Goal: Information Seeking & Learning: Check status

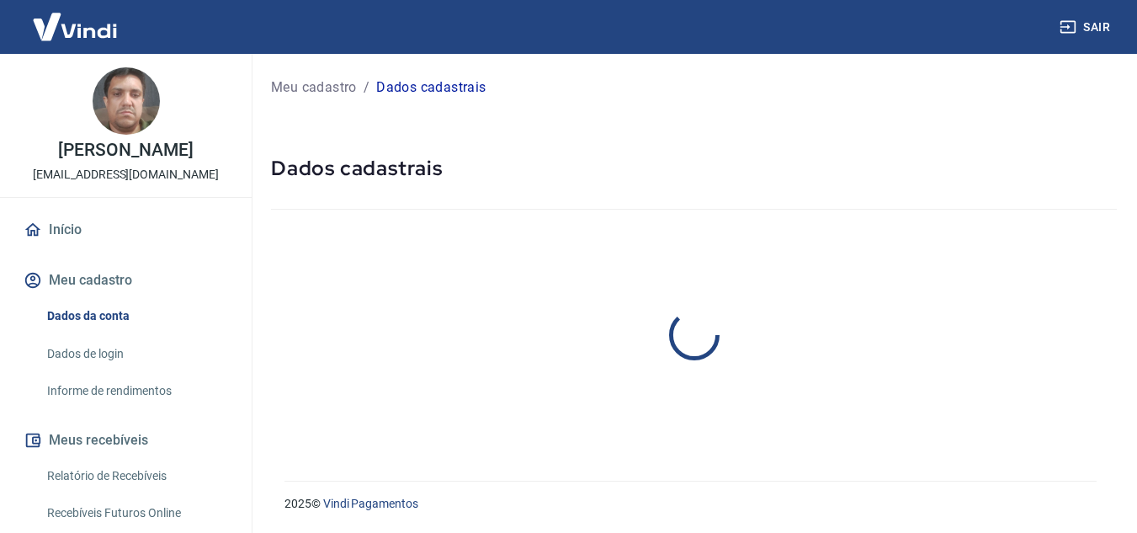
select select "SP"
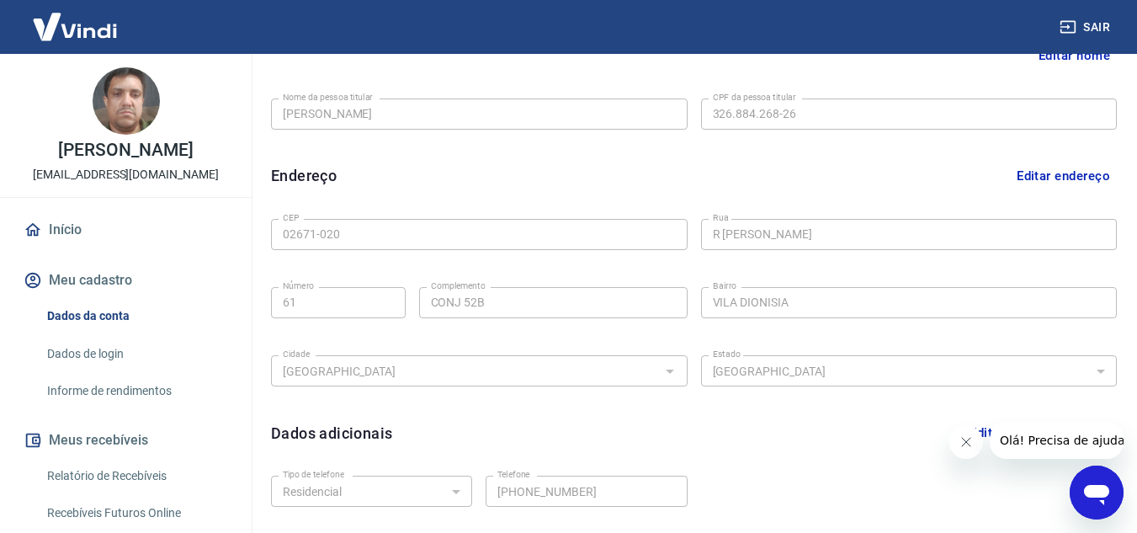
scroll to position [168, 0]
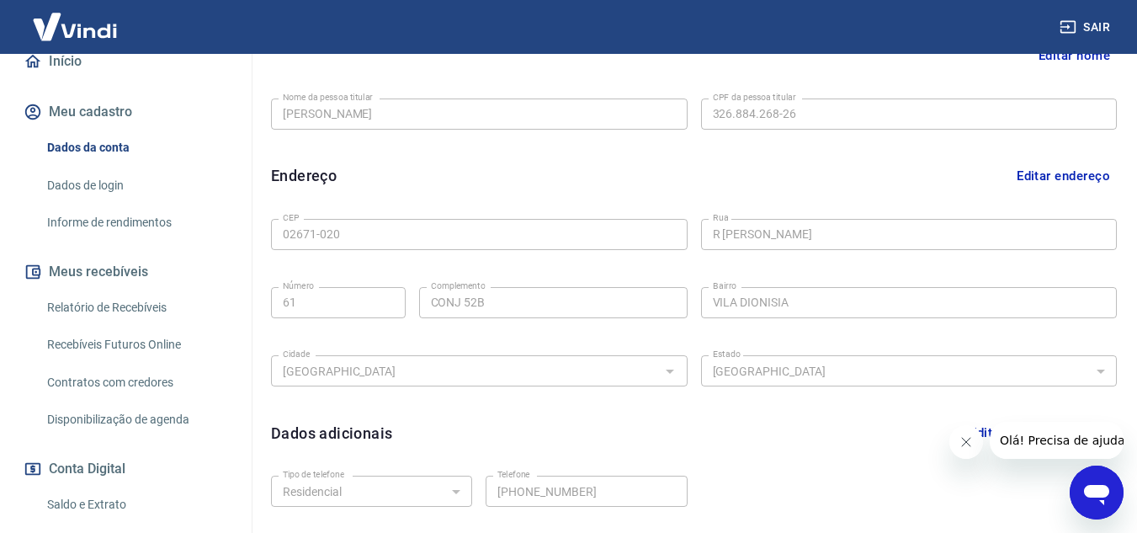
click at [157, 325] on link "Relatório de Recebíveis" at bounding box center [135, 307] width 191 height 35
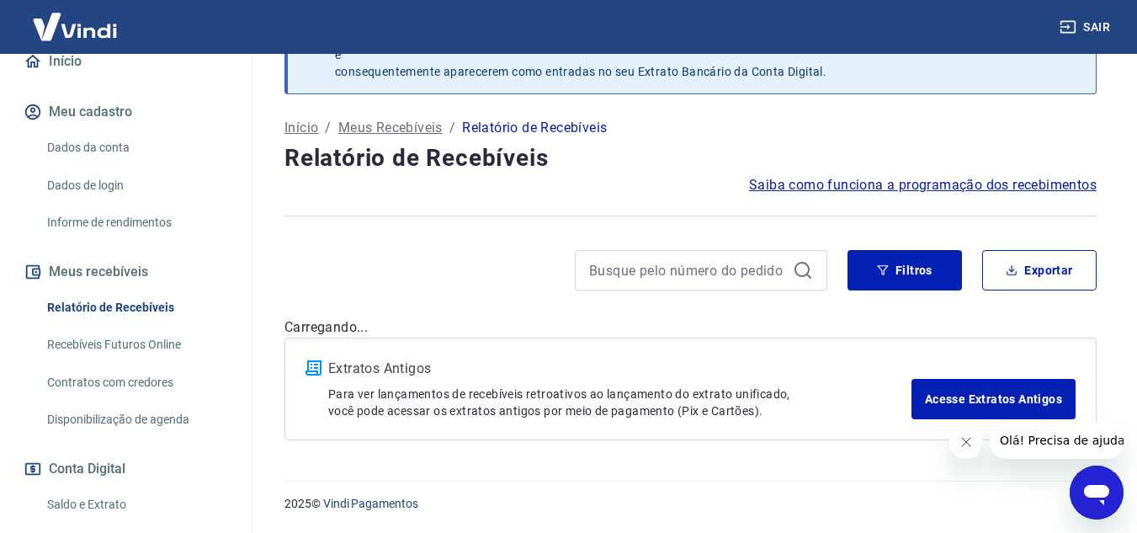
scroll to position [59, 0]
click at [968, 447] on icon "Fechar mensagem da empresa" at bounding box center [965, 441] width 13 height 13
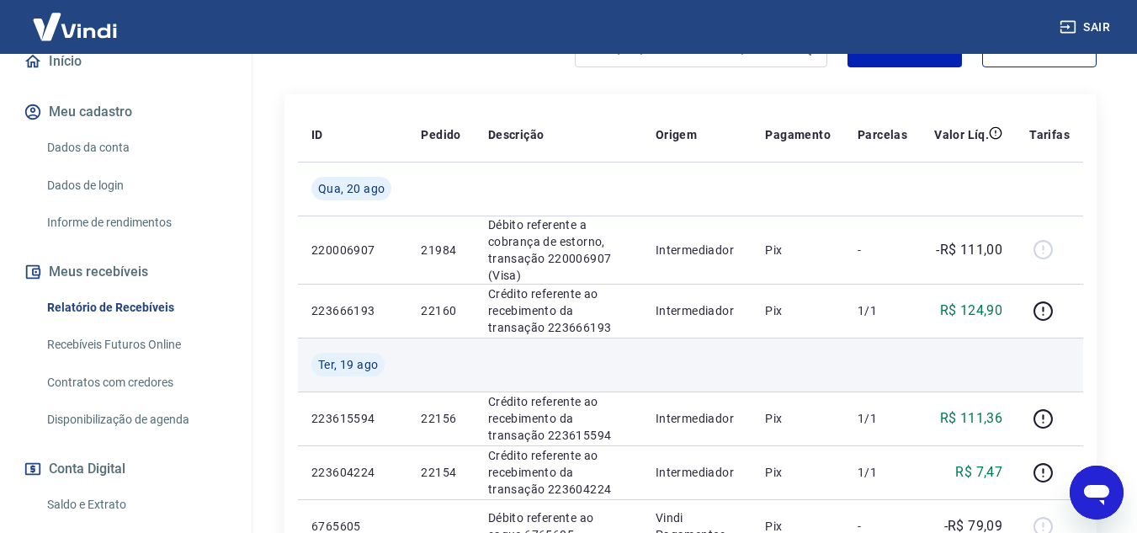
scroll to position [312, 0]
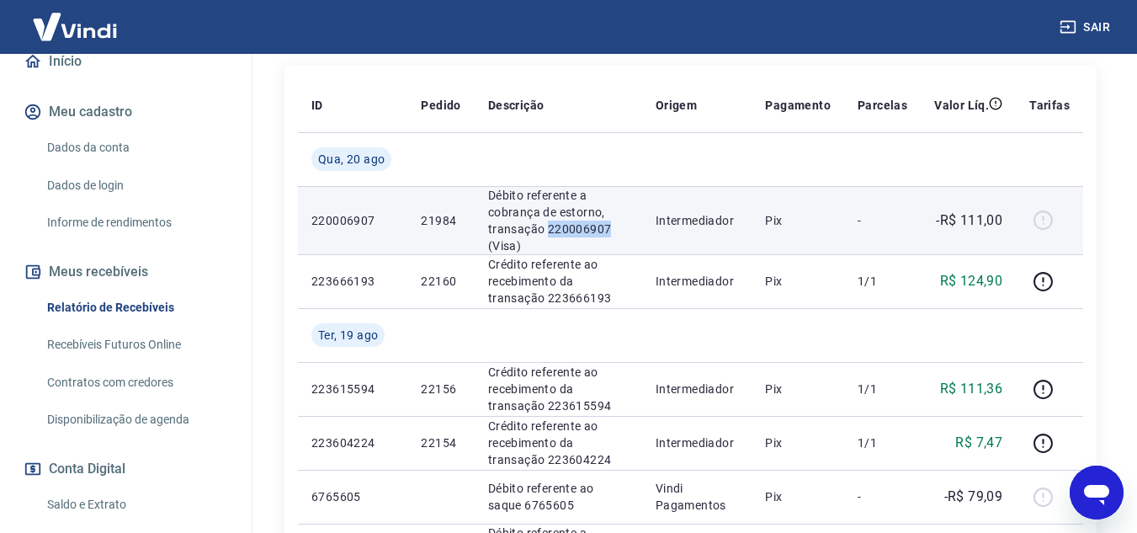
drag, startPoint x: 549, startPoint y: 227, endPoint x: 610, endPoint y: 234, distance: 61.8
click at [610, 234] on p "Débito referente a cobrança de estorno, transação 220006907 (Visa)" at bounding box center [558, 220] width 141 height 67
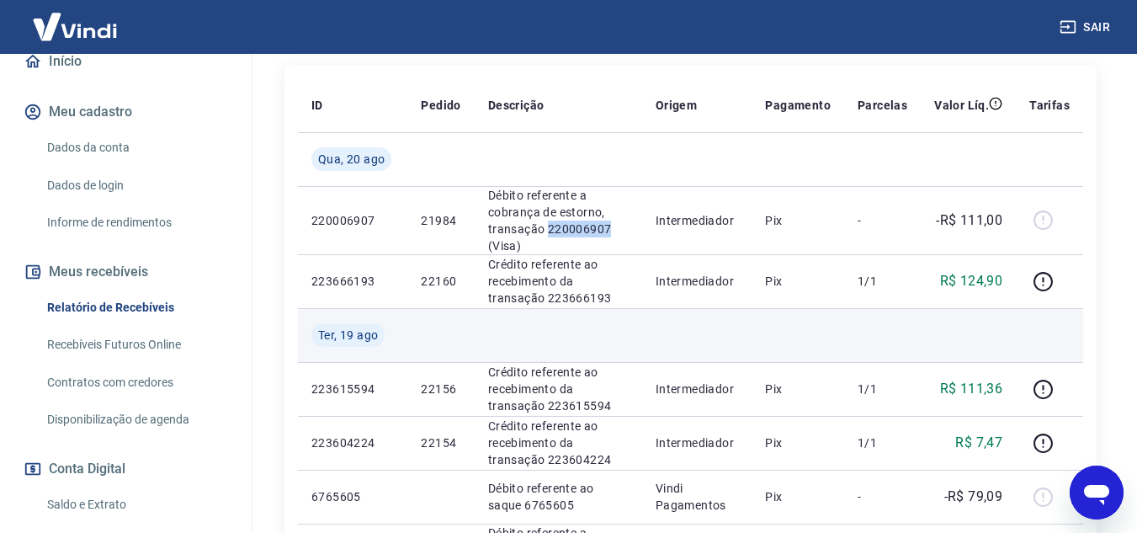
copy p "220006907"
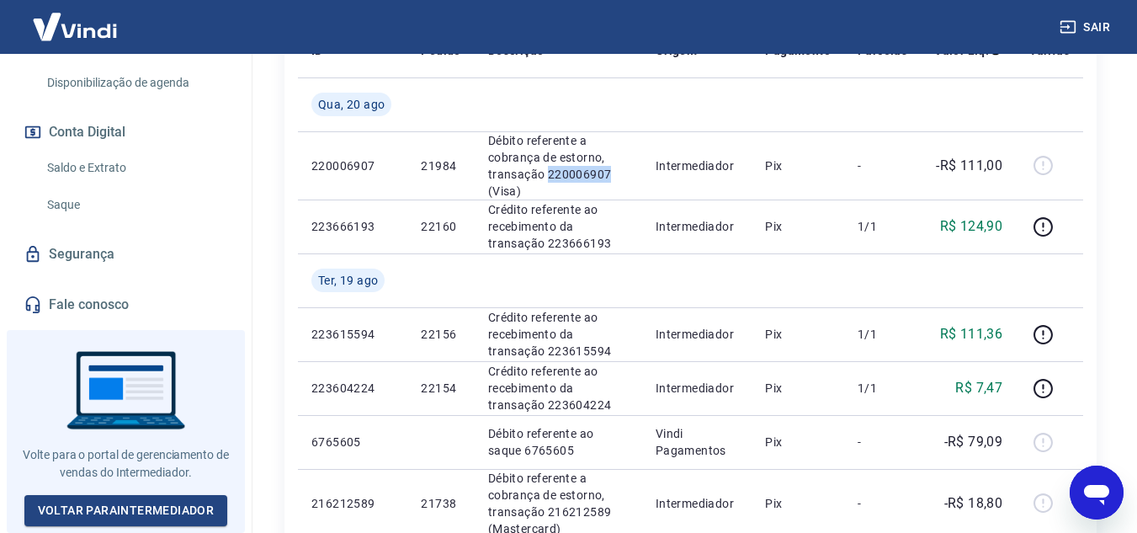
scroll to position [396, 0]
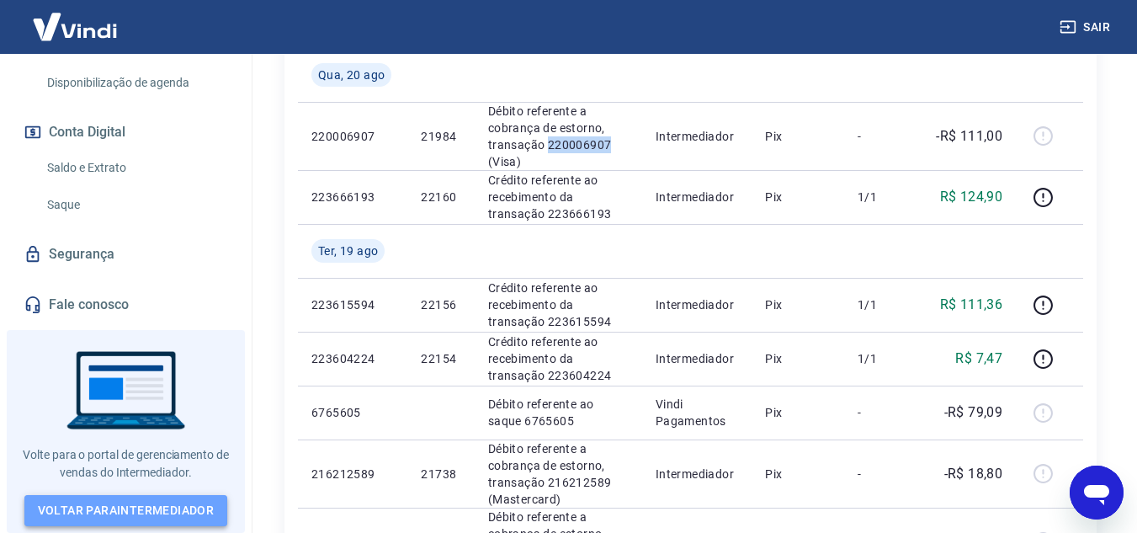
click at [161, 519] on link "Voltar para Intermediador" at bounding box center [126, 510] width 204 height 31
